Goal: Use online tool/utility: Utilize a website feature to perform a specific function

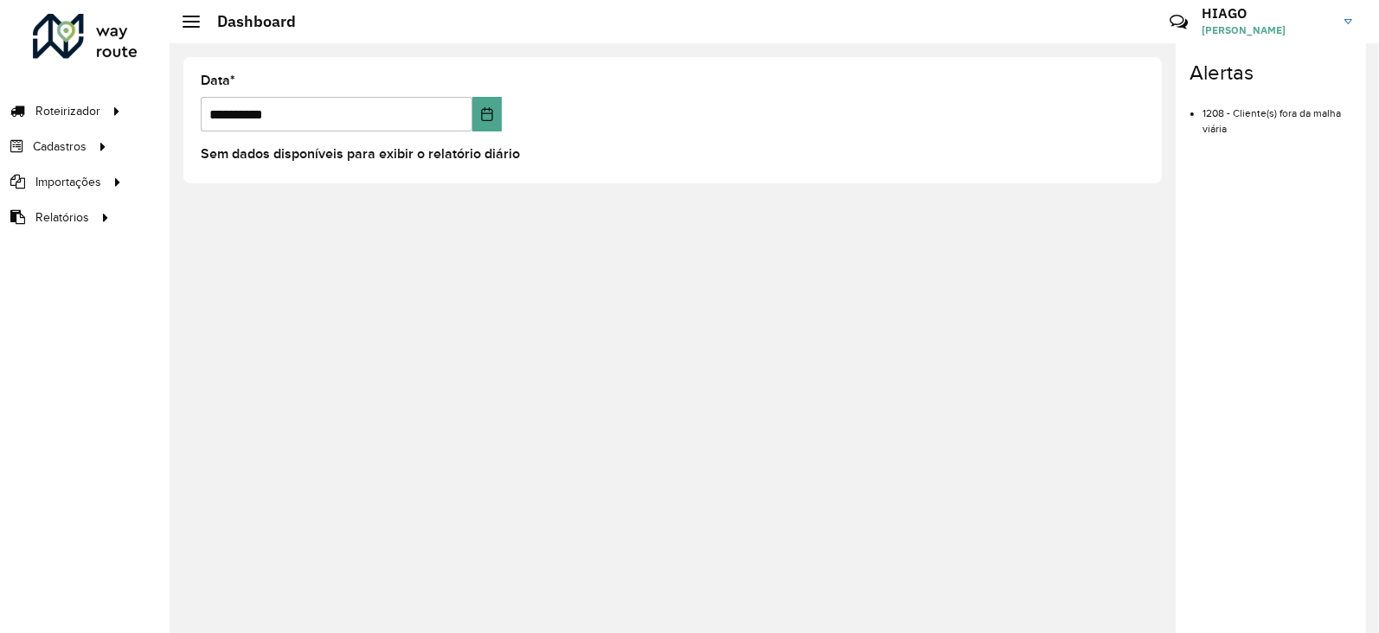
click at [678, 294] on div "**********" at bounding box center [775, 338] width 1210 height 590
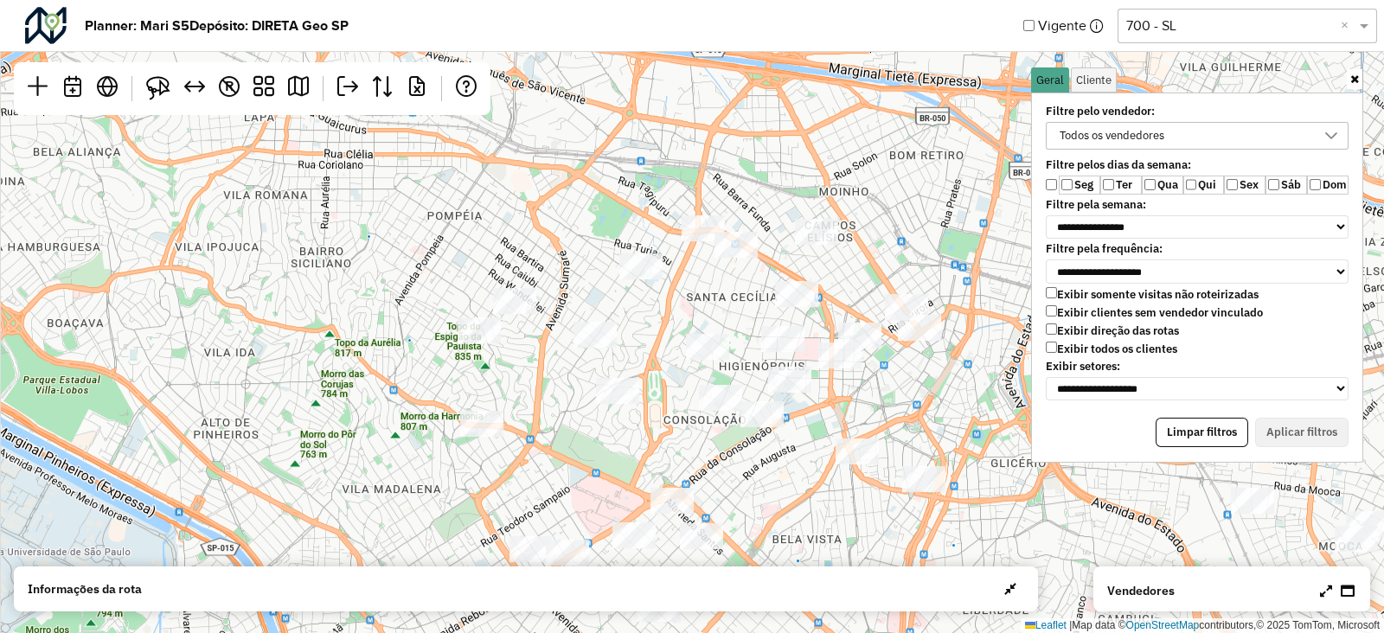
scroll to position [9, 65]
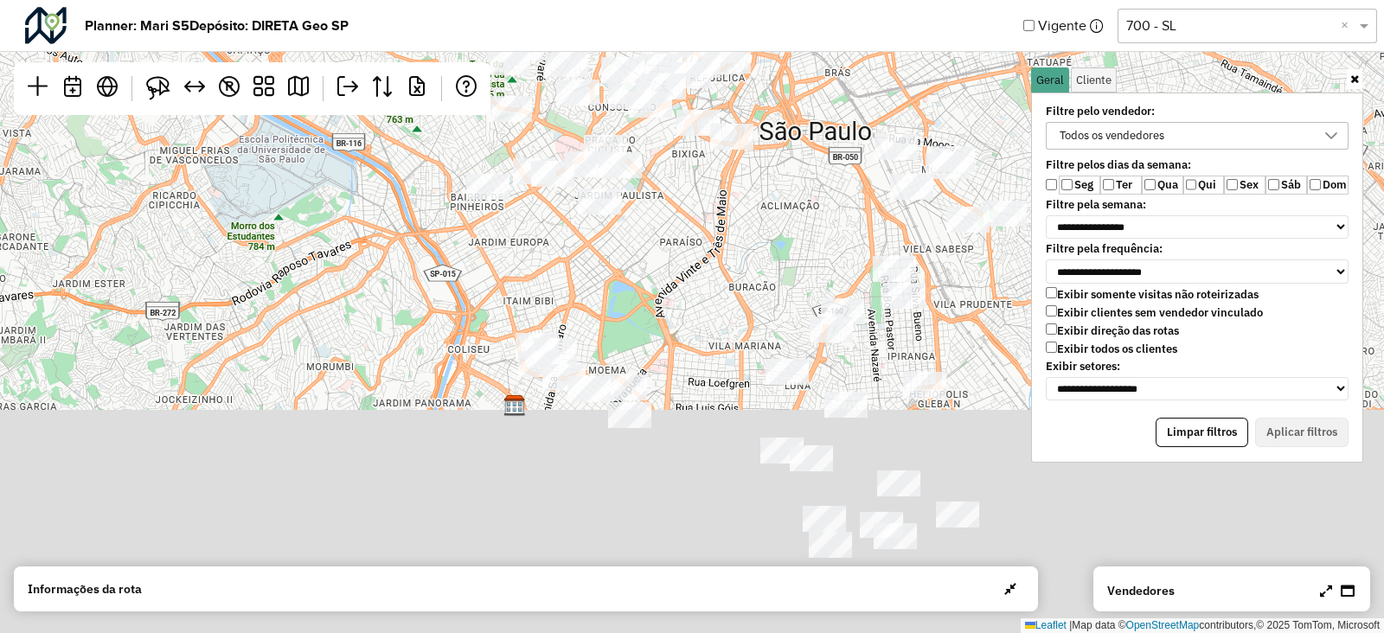
drag, startPoint x: 774, startPoint y: 436, endPoint x: 698, endPoint y: 85, distance: 359.3
click at [716, 167] on div "↦ Leaflet | Map data © OpenStreetMap contributors,© 2025 TomTom, Microsoft" at bounding box center [692, 316] width 1384 height 633
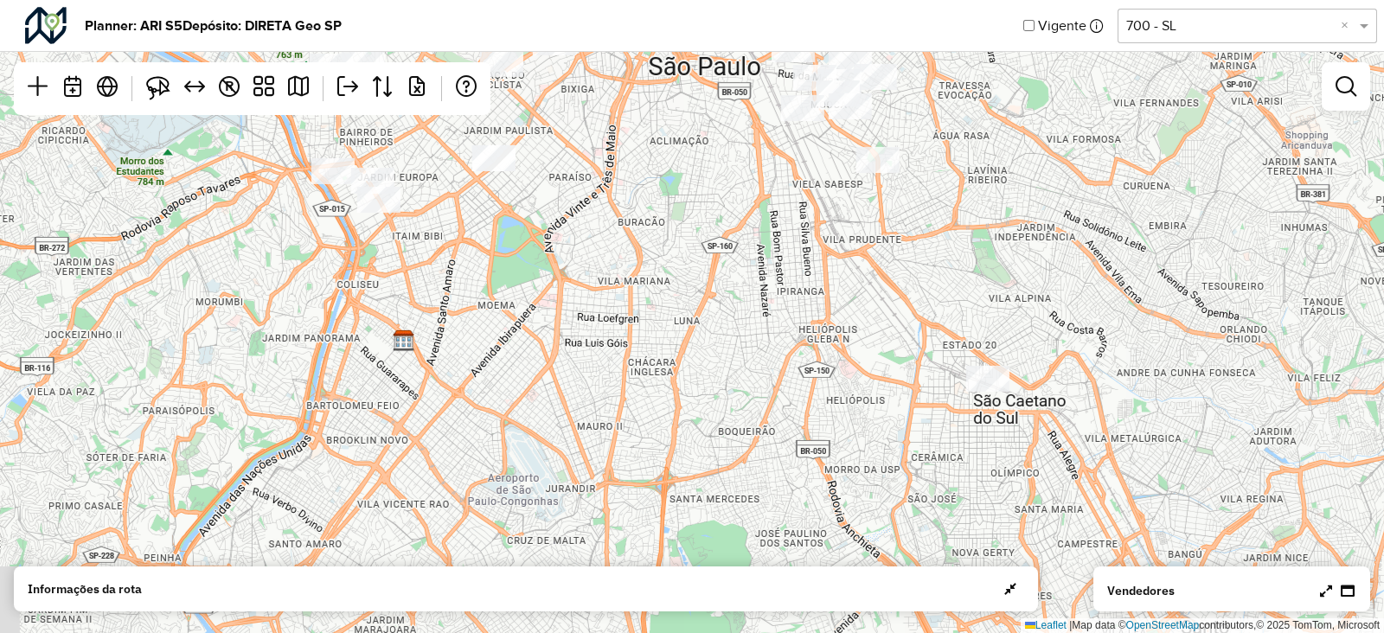
drag, startPoint x: 775, startPoint y: 417, endPoint x: 772, endPoint y: 178, distance: 238.8
click at [772, 178] on div "↦ Leaflet | Map data © OpenStreetMap contributors,© 2025 TomTom, Microsoft" at bounding box center [692, 316] width 1384 height 633
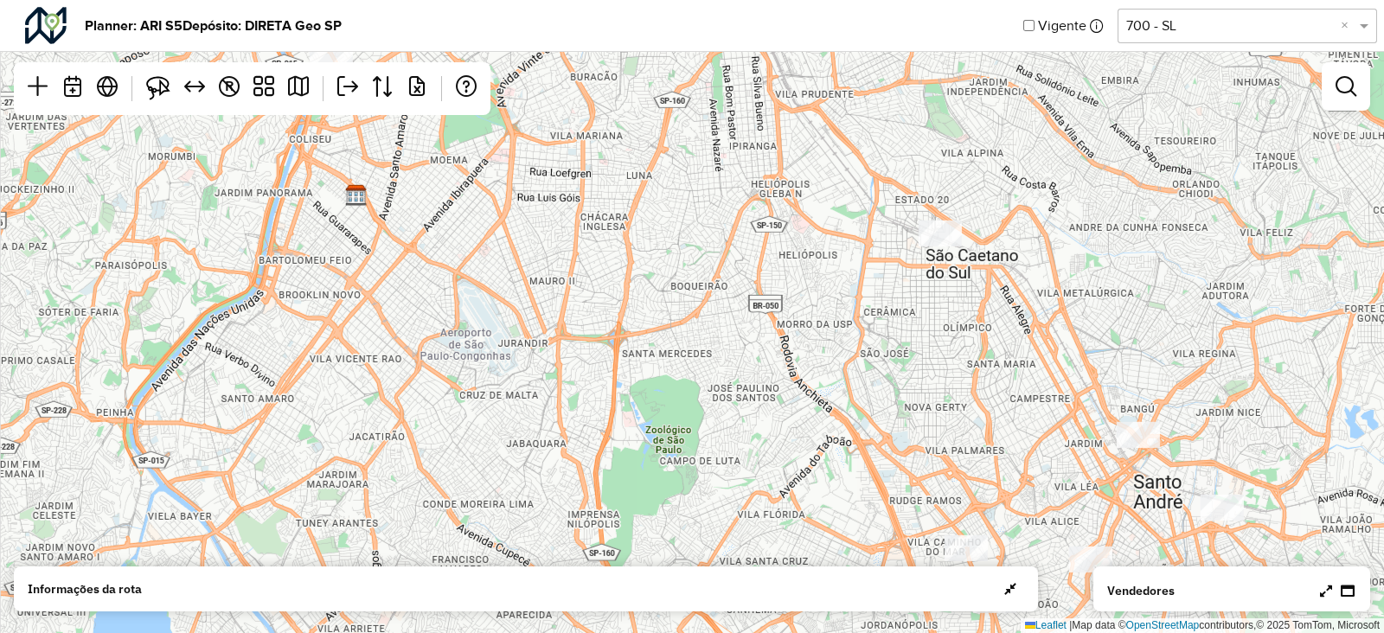
drag, startPoint x: 878, startPoint y: 308, endPoint x: 749, endPoint y: 96, distance: 248.1
click at [750, 96] on div "↦ Leaflet | Map data © OpenStreetMap contributors,© 2025 TomTom, Microsoft" at bounding box center [692, 316] width 1384 height 633
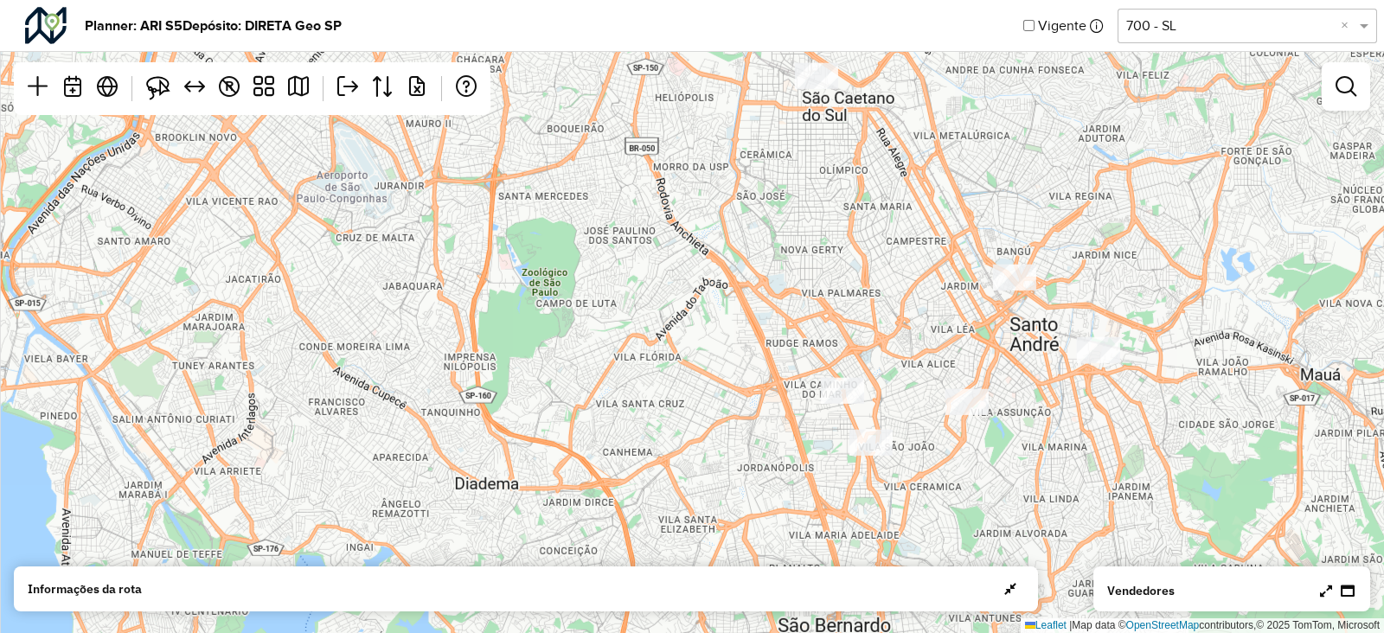
drag, startPoint x: 844, startPoint y: 296, endPoint x: 799, endPoint y: 250, distance: 64.2
click at [799, 250] on div "↦ Leaflet | Map data © OpenStreetMap contributors,© 2025 TomTom, Microsoft" at bounding box center [692, 316] width 1384 height 633
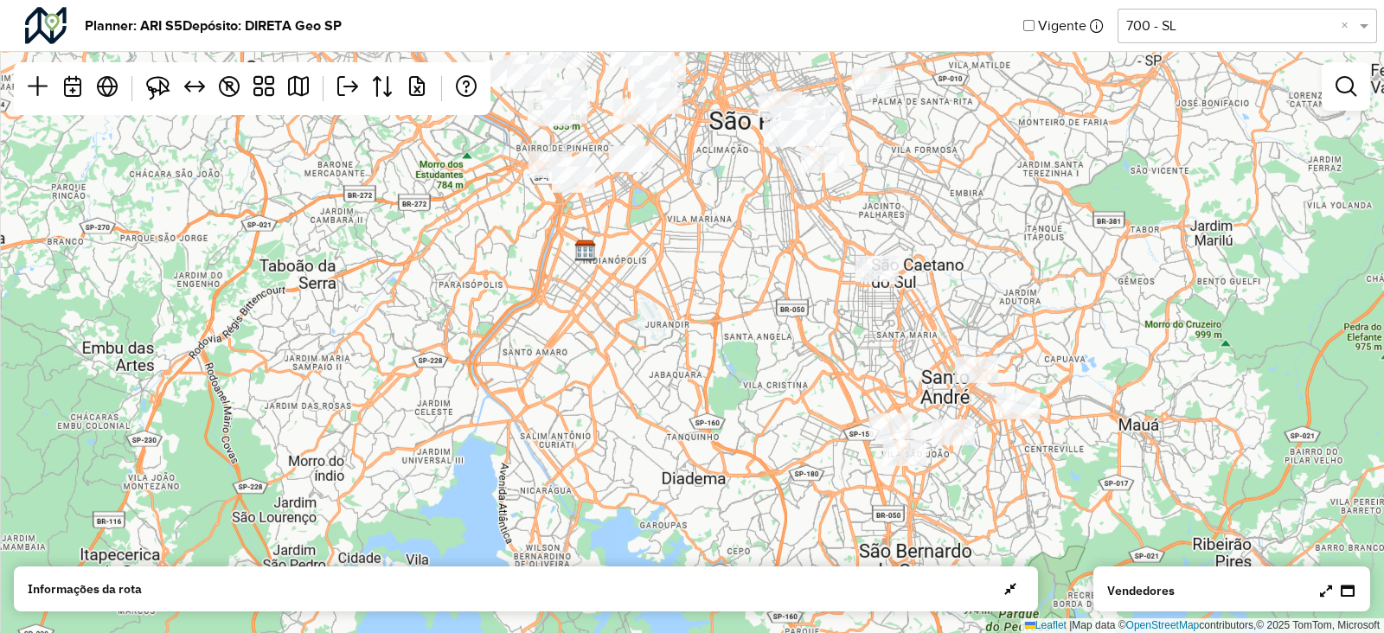
drag, startPoint x: 817, startPoint y: 279, endPoint x: 852, endPoint y: 364, distance: 91.9
click at [852, 364] on div "↦ Leaflet | Map data © OpenStreetMap contributors,© 2025 TomTom, Microsoft" at bounding box center [692, 316] width 1384 height 633
